Goal: Task Accomplishment & Management: Manage account settings

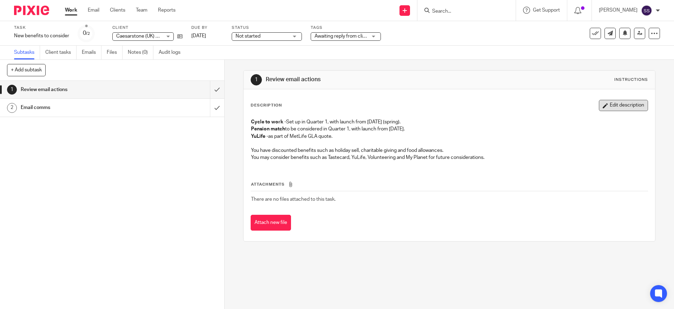
click at [612, 106] on button "Edit description" at bounding box center [623, 105] width 49 height 11
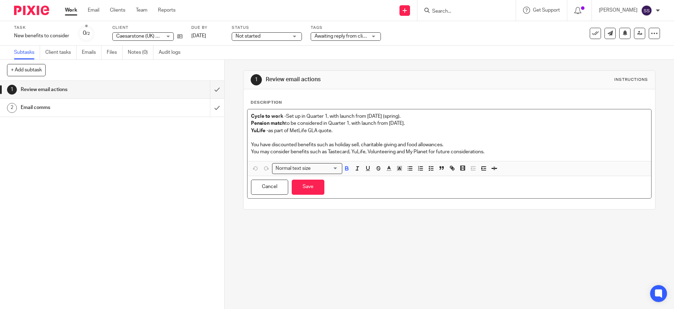
drag, startPoint x: 405, startPoint y: 116, endPoint x: 135, endPoint y: 98, distance: 270.6
click at [135, 98] on div "+ Add subtask Cancel + Add 1 Review email actions 2 Email comms Apply template …" at bounding box center [337, 184] width 674 height 249
click at [306, 118] on p "Cycle to work - Set up in Quarter 1, with launch from [DATE] (spring)." at bounding box center [449, 116] width 396 height 7
click at [300, 114] on p "Cycle to work - Set up in Quarter 1, with launch from [DATE] (spring)." at bounding box center [449, 116] width 396 height 7
drag, startPoint x: 407, startPoint y: 116, endPoint x: 282, endPoint y: 117, distance: 124.6
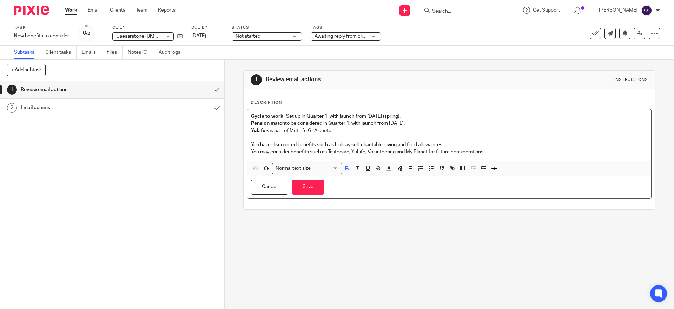
click at [282, 117] on p "Cycle to work - Set up in Quarter 1, with launch from [DATE] (spring)." at bounding box center [449, 116] width 396 height 7
click at [345, 130] on p "YuLife - as part of MetLife GLA quote." at bounding box center [449, 130] width 396 height 7
drag, startPoint x: 344, startPoint y: 131, endPoint x: 249, endPoint y: 131, distance: 95.8
click at [251, 131] on p "YuLife - as part of MetLife GLA quote." at bounding box center [449, 130] width 396 height 7
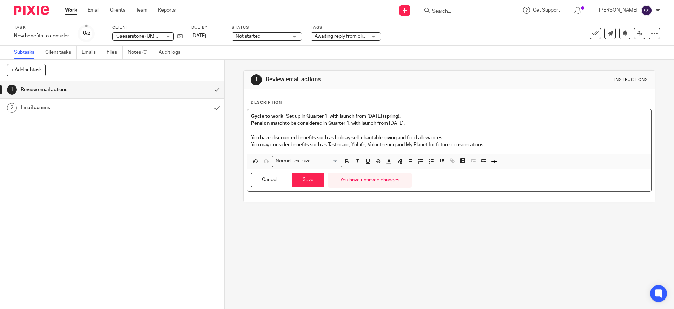
click at [248, 114] on div "Cycle to work - Set up in Quarter 1, with launch from April 2025 (spring). Pens…" at bounding box center [449, 131] width 403 height 44
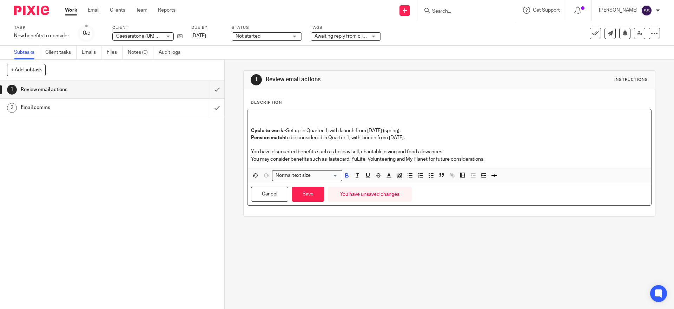
click at [262, 114] on p at bounding box center [449, 116] width 396 height 7
click at [204, 46] on div "Subtasks Client tasks Emails Files Notes (0) Audit logs" at bounding box center [337, 53] width 674 height 14
click at [205, 37] on link "1 Oct 2025" at bounding box center [207, 35] width 32 height 7
click at [305, 190] on button "Save" at bounding box center [308, 193] width 33 height 15
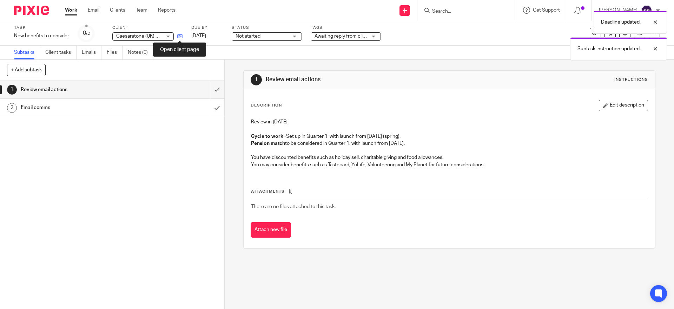
click at [181, 35] on icon at bounding box center [179, 36] width 5 height 5
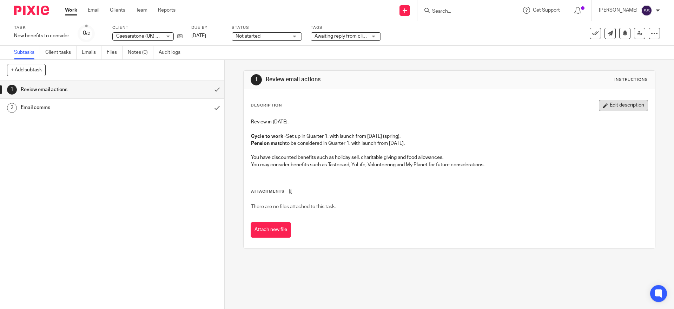
click at [620, 108] on button "Edit description" at bounding box center [623, 105] width 49 height 11
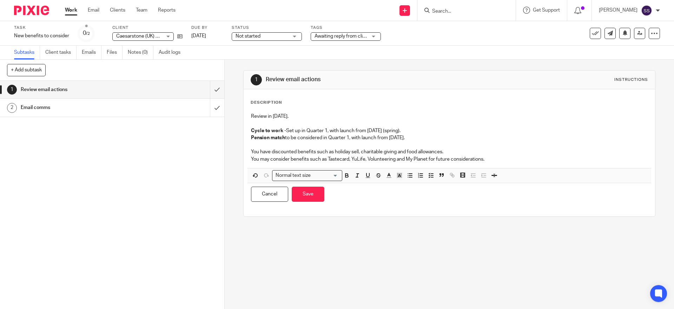
click at [424, 136] on p "Pension match to be considered in Quarter 1, with launch from April 2025." at bounding box center [449, 137] width 396 height 7
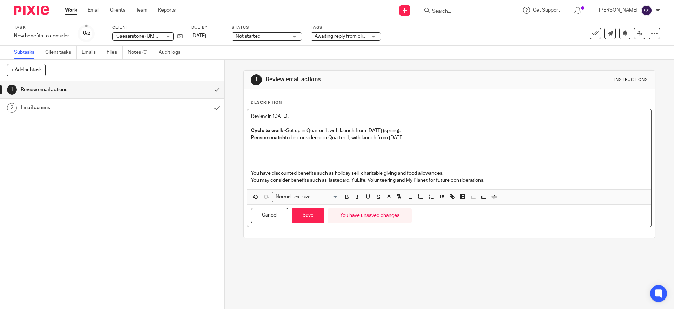
drag, startPoint x: 393, startPoint y: 136, endPoint x: 323, endPoint y: 136, distance: 70.2
click at [323, 136] on p "Pension match to be considered in Quarter 1, with launch from April 2025." at bounding box center [449, 137] width 396 height 7
drag, startPoint x: 410, startPoint y: 130, endPoint x: 284, endPoint y: 129, distance: 126.4
click at [284, 129] on p "Cycle to work - Set up in Quarter 1, with launch from April 2025 (spring)." at bounding box center [449, 130] width 396 height 7
click at [280, 151] on p at bounding box center [449, 151] width 396 height 7
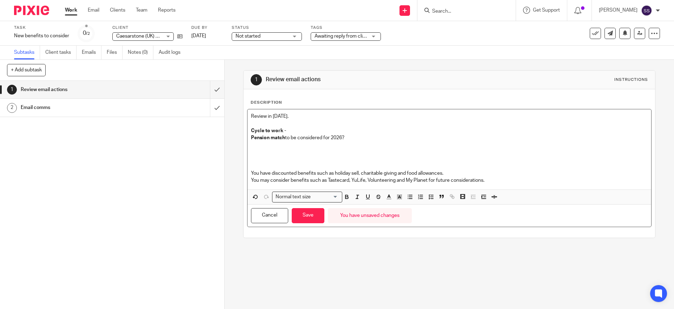
click at [284, 149] on p at bounding box center [449, 151] width 396 height 7
click at [286, 151] on p at bounding box center [449, 151] width 396 height 7
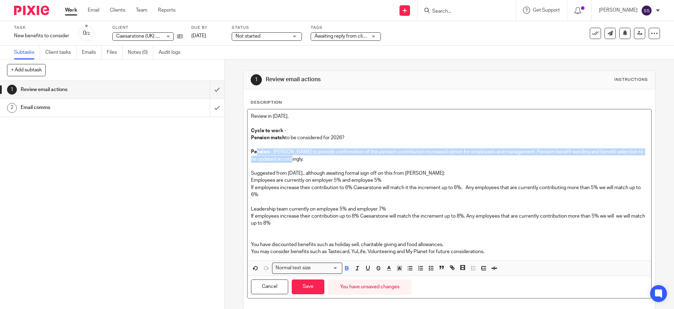
drag, startPoint x: 298, startPoint y: 160, endPoint x: 255, endPoint y: 151, distance: 44.1
click at [255, 151] on p "Pension – Angela to provide confirmation of the pension contribution increased …" at bounding box center [449, 155] width 396 height 14
click at [274, 150] on p "Pension – Angela to provide confirmation of the pension contribution increased …" at bounding box center [449, 155] width 396 height 14
drag, startPoint x: 272, startPoint y: 151, endPoint x: 245, endPoint y: 146, distance: 28.1
click at [244, 146] on div "Description Review in 2026. Cycle to work - Pension match to be considered for …" at bounding box center [449, 198] width 411 height 219
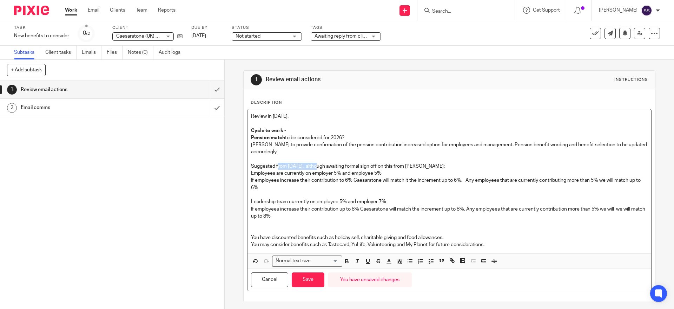
drag, startPoint x: 276, startPoint y: 165, endPoint x: 315, endPoint y: 165, distance: 39.0
click at [315, 165] on p "Suggested from [DATE]., although awaiting formal sign off on this from [PERSON_…" at bounding box center [449, 166] width 396 height 7
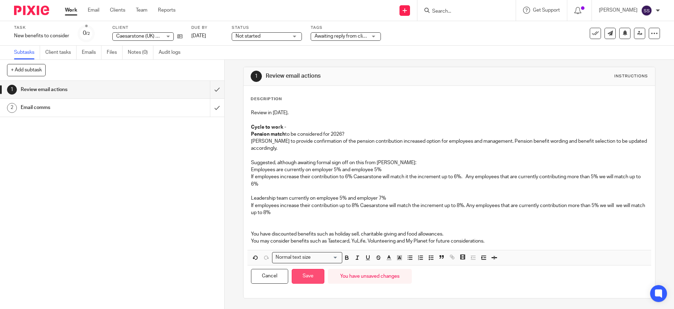
click at [303, 271] on button "Save" at bounding box center [308, 276] width 33 height 15
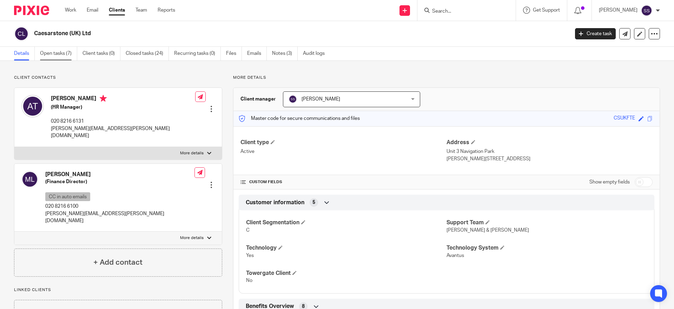
click at [56, 59] on link "Open tasks (7)" at bounding box center [58, 54] width 37 height 14
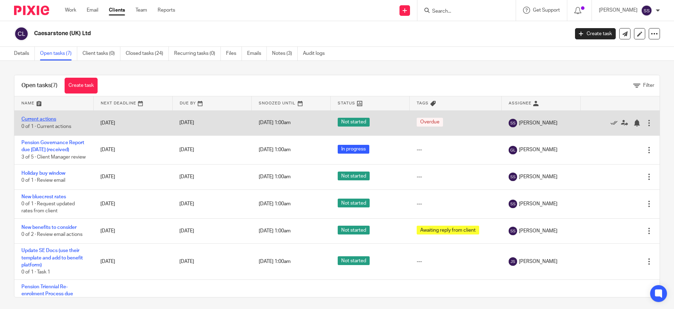
click at [39, 117] on link "Current actions" at bounding box center [38, 119] width 35 height 5
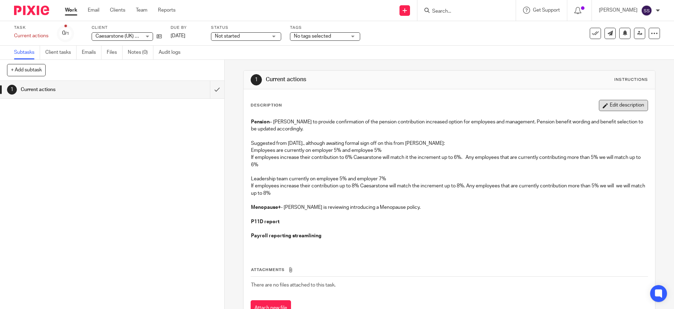
click at [601, 104] on button "Edit description" at bounding box center [623, 105] width 49 height 11
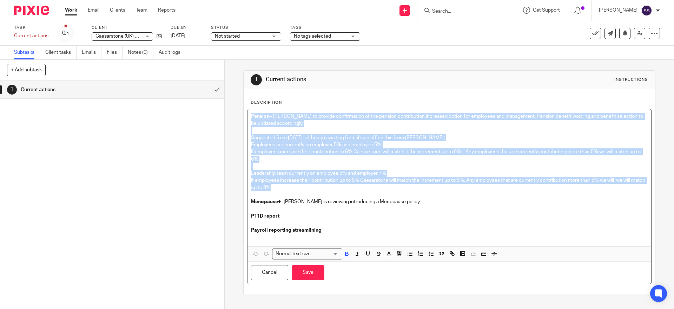
drag, startPoint x: 299, startPoint y: 190, endPoint x: 186, endPoint y: 87, distance: 152.6
click at [186, 87] on div "+ Add subtask Cancel + Add 1 Current actions Apply template Select one of the f…" at bounding box center [337, 184] width 674 height 249
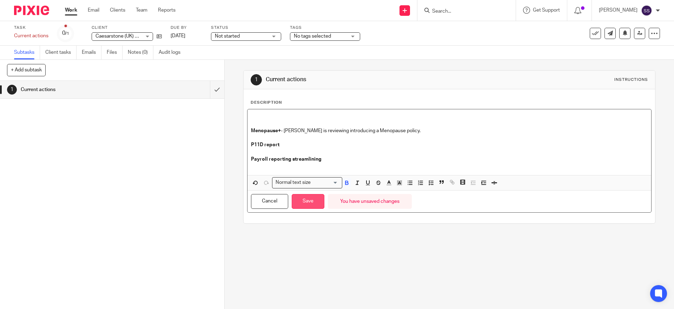
click at [311, 200] on button "Save" at bounding box center [308, 201] width 33 height 15
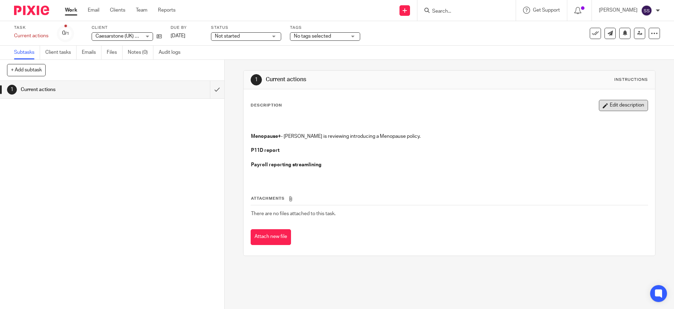
click at [602, 100] on button "Edit description" at bounding box center [623, 105] width 49 height 11
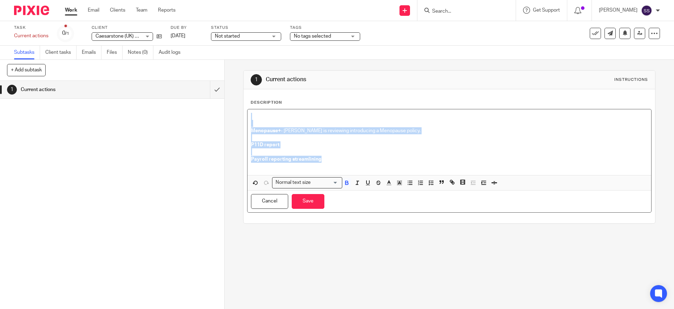
drag, startPoint x: 325, startPoint y: 158, endPoint x: 205, endPoint y: 114, distance: 128.0
click at [205, 114] on div "+ Add subtask Cancel + Add 1 Current actions Apply template Select one of the f…" at bounding box center [337, 184] width 674 height 249
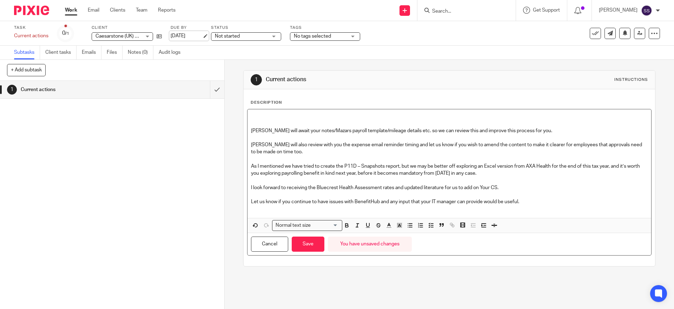
click at [183, 35] on link "[DATE]" at bounding box center [187, 35] width 32 height 7
click at [314, 244] on button "Save" at bounding box center [308, 243] width 33 height 15
